Goal: Entertainment & Leisure: Browse casually

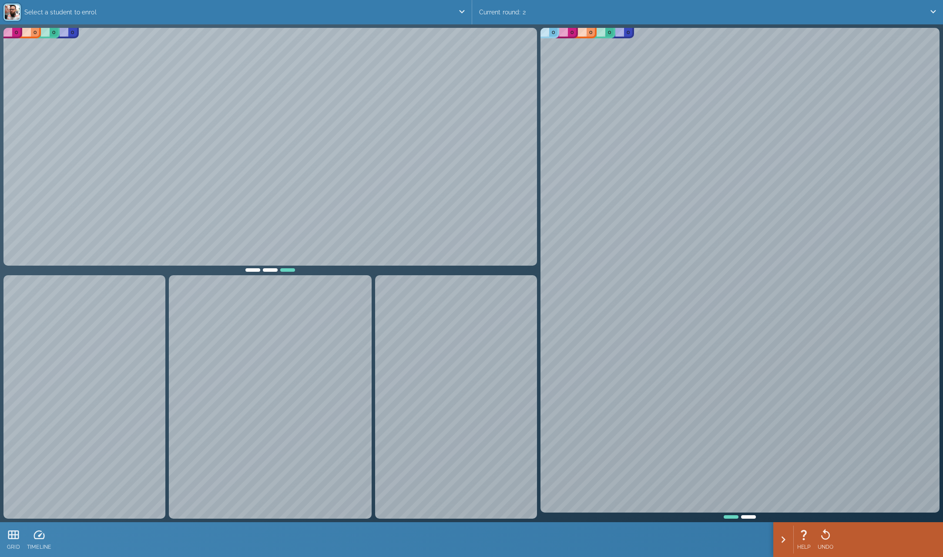
click at [269, 268] on div at bounding box center [270, 269] width 17 height 6
click at [257, 268] on div at bounding box center [252, 269] width 17 height 6
click at [286, 268] on div at bounding box center [287, 269] width 17 height 6
click at [10, 535] on icon at bounding box center [13, 534] width 11 height 9
click at [13, 536] on icon at bounding box center [13, 534] width 13 height 13
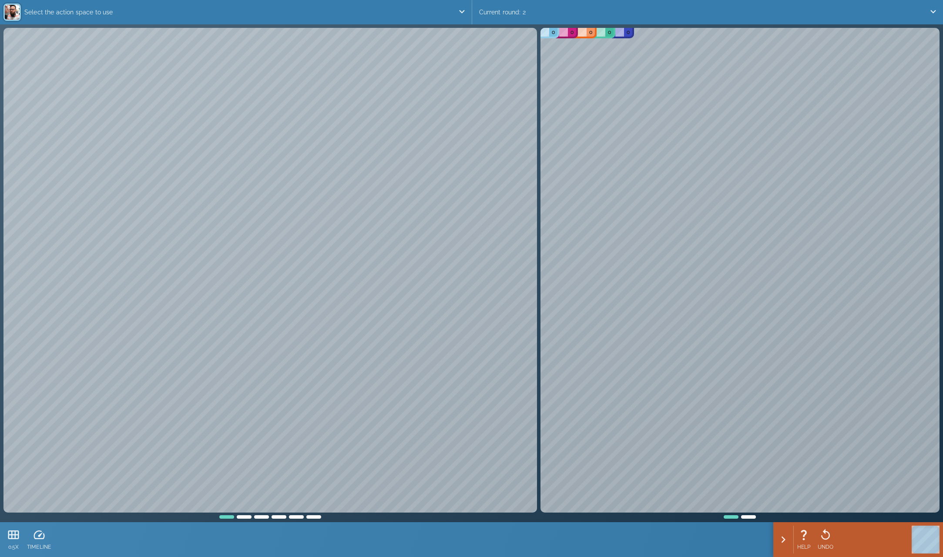
click at [248, 515] on div at bounding box center [244, 515] width 17 height 6
click at [258, 516] on div at bounding box center [261, 515] width 17 height 6
click at [902, 533] on icon at bounding box center [900, 534] width 13 height 13
click at [928, 535] on icon at bounding box center [925, 535] width 12 height 10
click at [243, 517] on div at bounding box center [244, 515] width 17 height 6
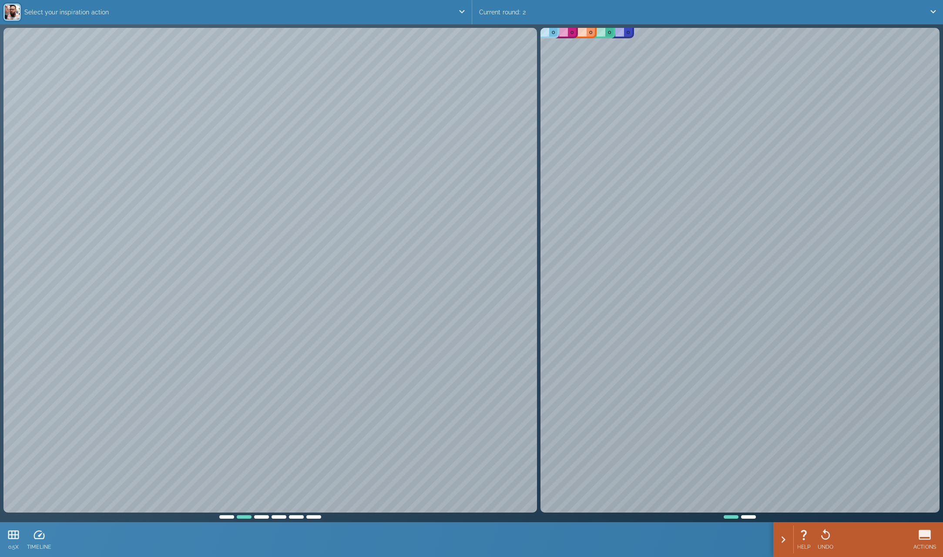
click at [228, 516] on div at bounding box center [226, 515] width 17 height 6
click at [827, 535] on icon at bounding box center [825, 534] width 13 height 13
click at [925, 536] on icon at bounding box center [930, 535] width 13 height 13
click at [922, 536] on icon at bounding box center [925, 535] width 10 height 7
